Goal: Check status: Check status

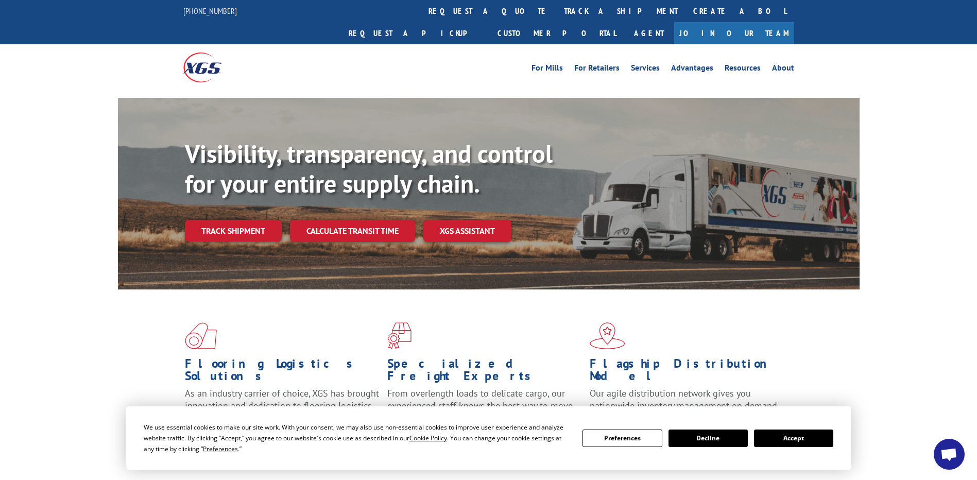
click at [802, 436] on button "Accept" at bounding box center [793, 439] width 79 height 18
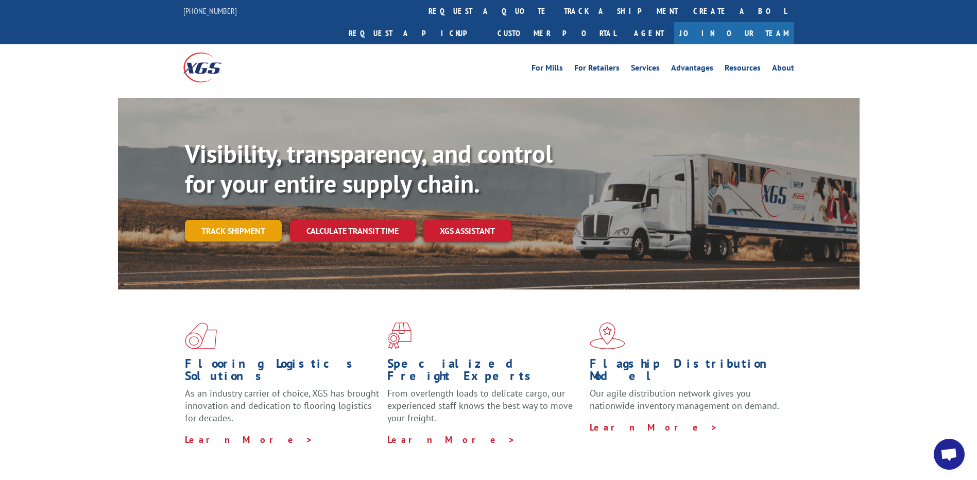
click at [268, 220] on link "Track shipment" at bounding box center [233, 231] width 97 height 22
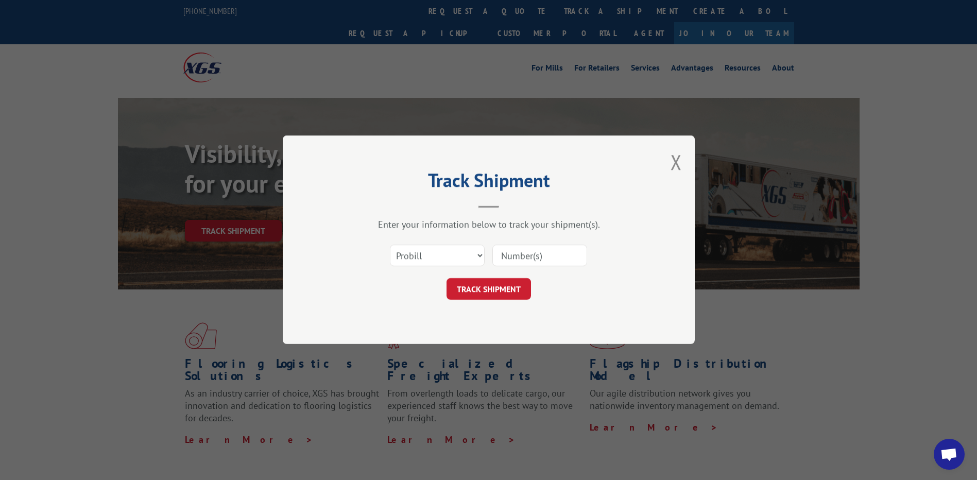
click at [237, 159] on div "Track Shipment Enter your information below to track your shipment(s). Select c…" at bounding box center [488, 240] width 977 height 480
click at [511, 255] on input at bounding box center [539, 256] width 95 height 22
paste input "[PERSON_NAME][EMAIL_ADDRESS][PERSON_NAME][DOMAIN_NAME]"
type input "[PERSON_NAME][EMAIL_ADDRESS][PERSON_NAME][DOMAIN_NAME]"
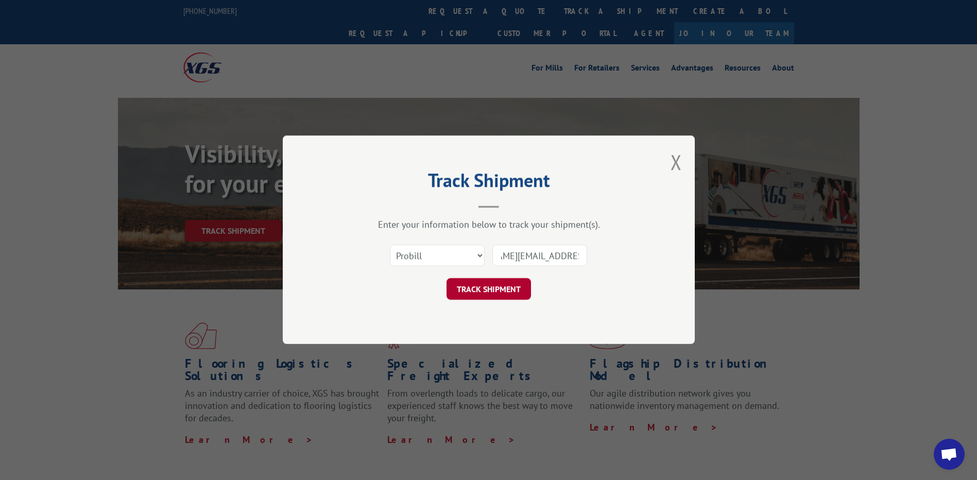
click at [486, 284] on button "TRACK SHIPMENT" at bounding box center [489, 290] width 84 height 22
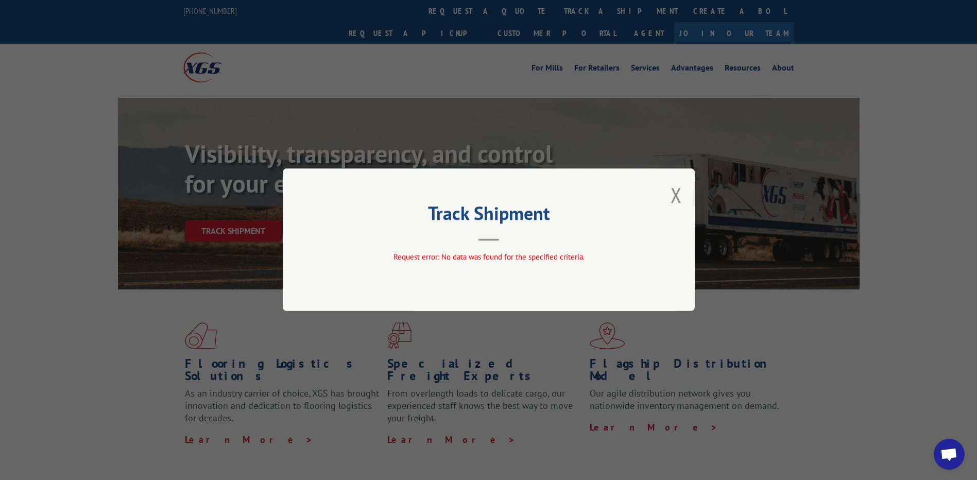
click at [669, 189] on div "Track Shipment Request error: No data was found for the specified criteria." at bounding box center [489, 239] width 412 height 143
click at [674, 196] on button "Close modal" at bounding box center [676, 194] width 11 height 27
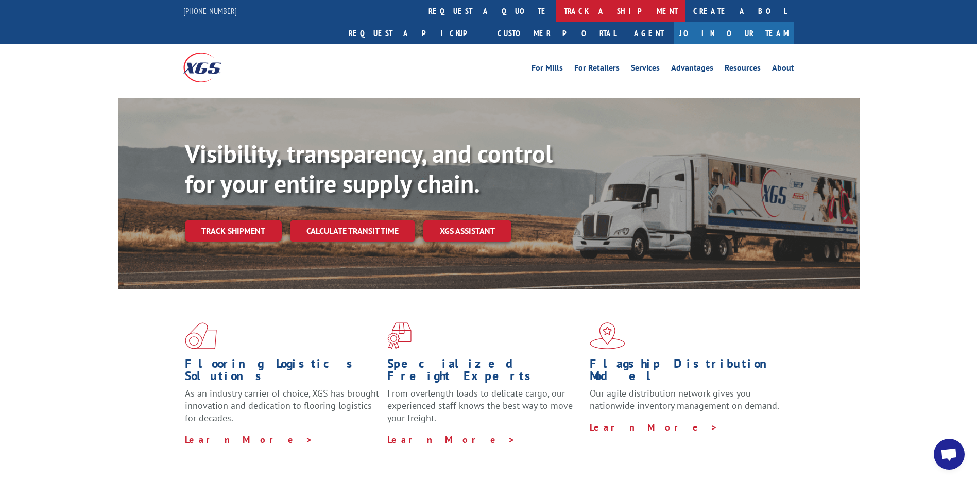
click at [556, 11] on link "track a shipment" at bounding box center [620, 11] width 129 height 22
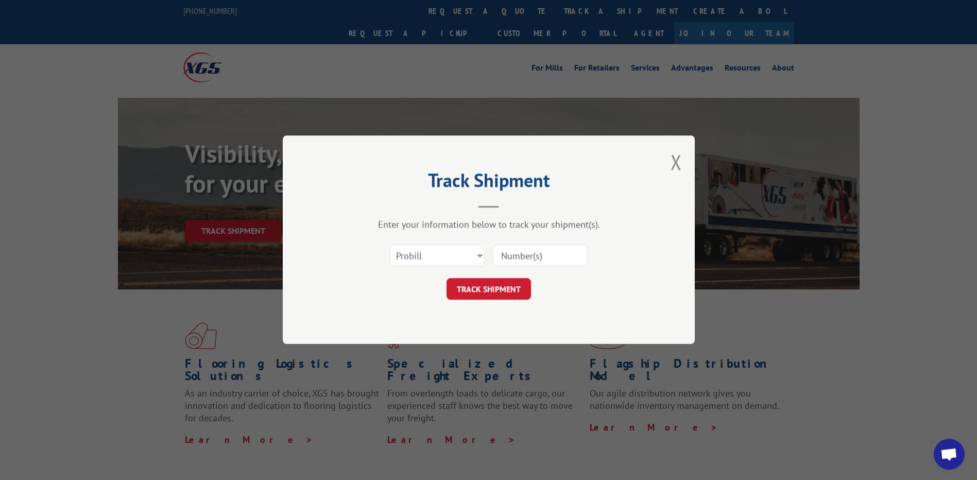
click at [501, 255] on input at bounding box center [539, 256] width 95 height 22
paste input "17602788"
type input "17602788"
click at [482, 298] on button "TRACK SHIPMENT" at bounding box center [489, 290] width 84 height 22
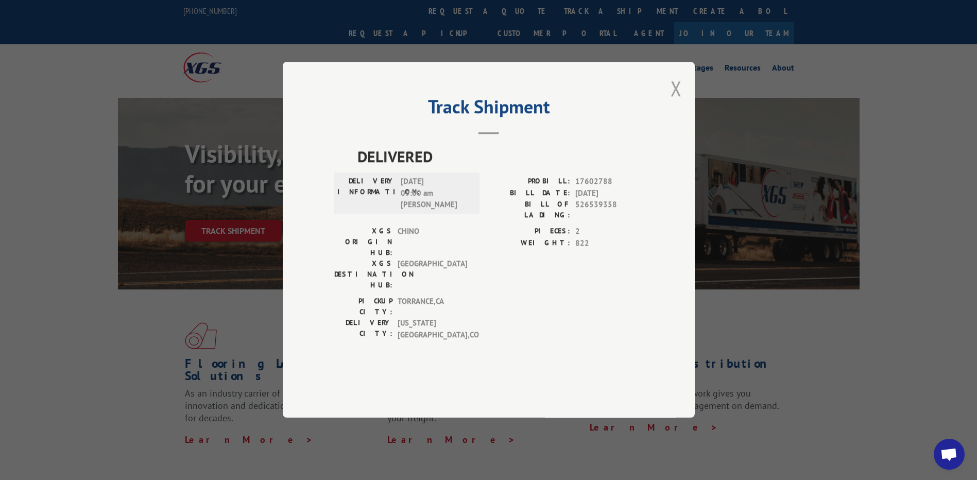
click at [671, 102] on button "Close modal" at bounding box center [676, 88] width 11 height 27
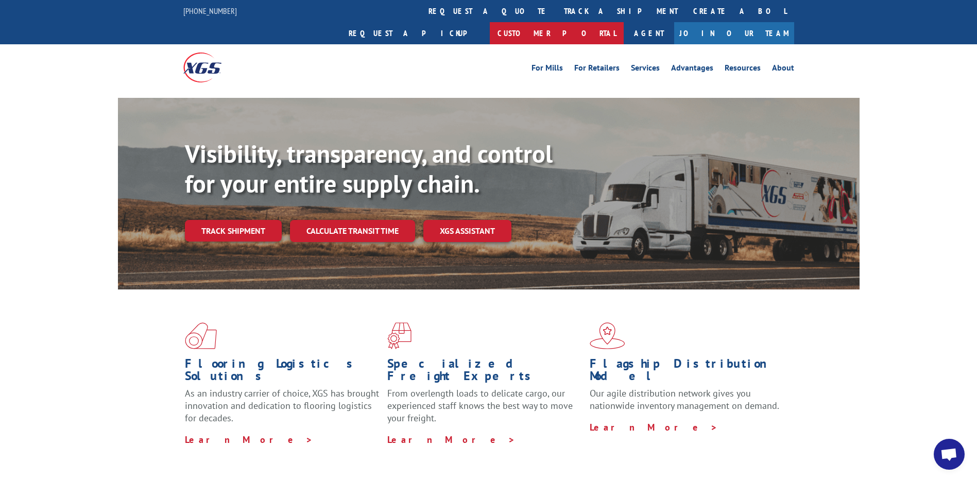
click at [624, 22] on link "Customer Portal" at bounding box center [557, 33] width 134 height 22
